Goal: Information Seeking & Learning: Learn about a topic

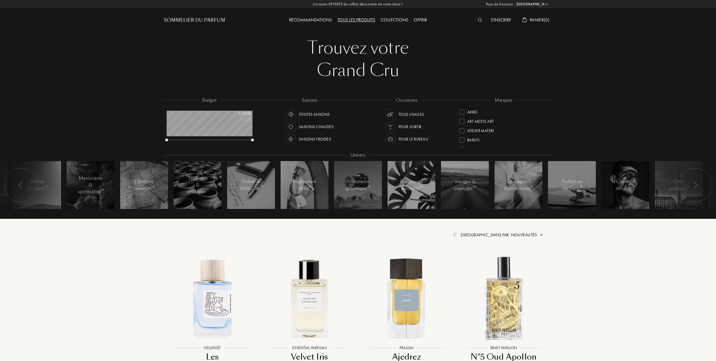
select select "FR"
click at [463, 128] on div at bounding box center [461, 129] width 5 height 5
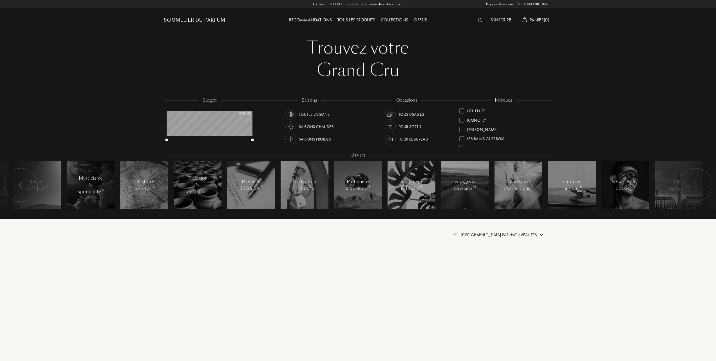
scroll to position [0, 0]
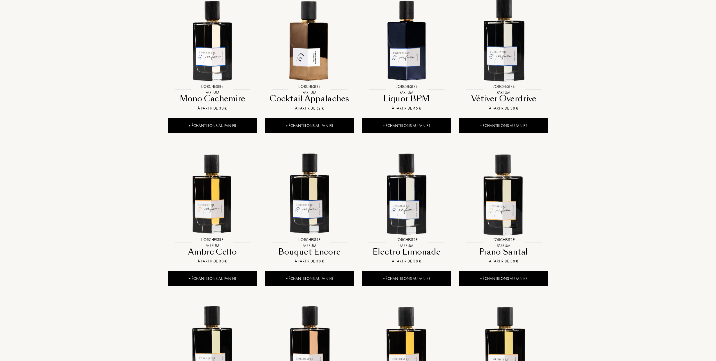
scroll to position [263, 0]
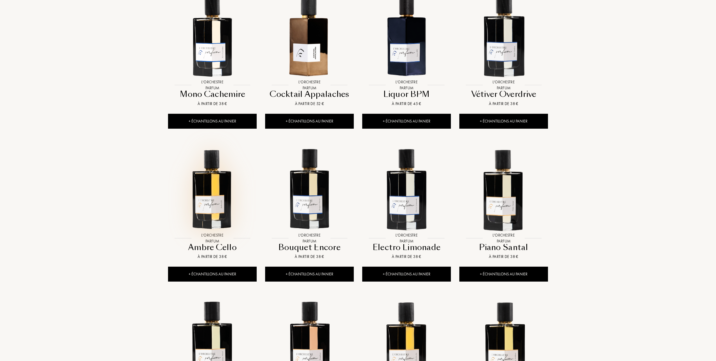
click at [213, 199] on img at bounding box center [213, 189] width 88 height 88
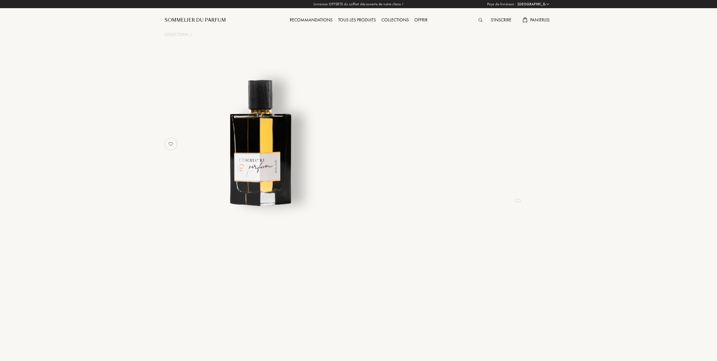
select select "FR"
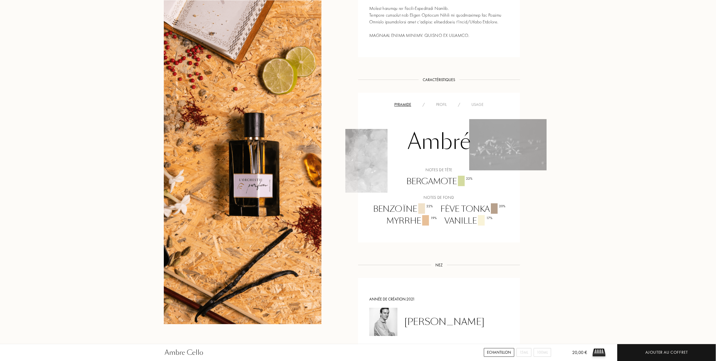
scroll to position [375, 0]
click at [443, 104] on div "Profil" at bounding box center [441, 105] width 22 height 6
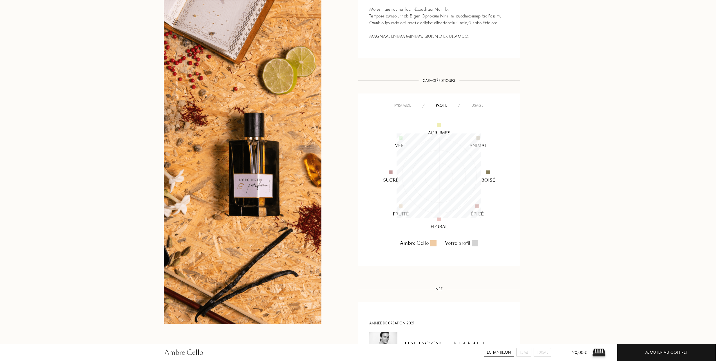
scroll to position [85, 85]
click at [477, 105] on div "Usage" at bounding box center [477, 105] width 23 height 6
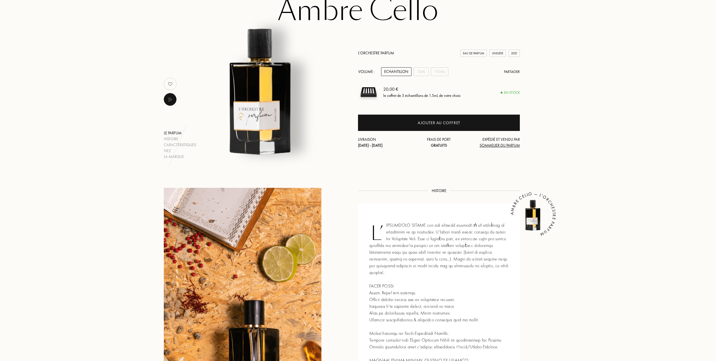
scroll to position [37, 0]
